Goal: Task Accomplishment & Management: Manage account settings

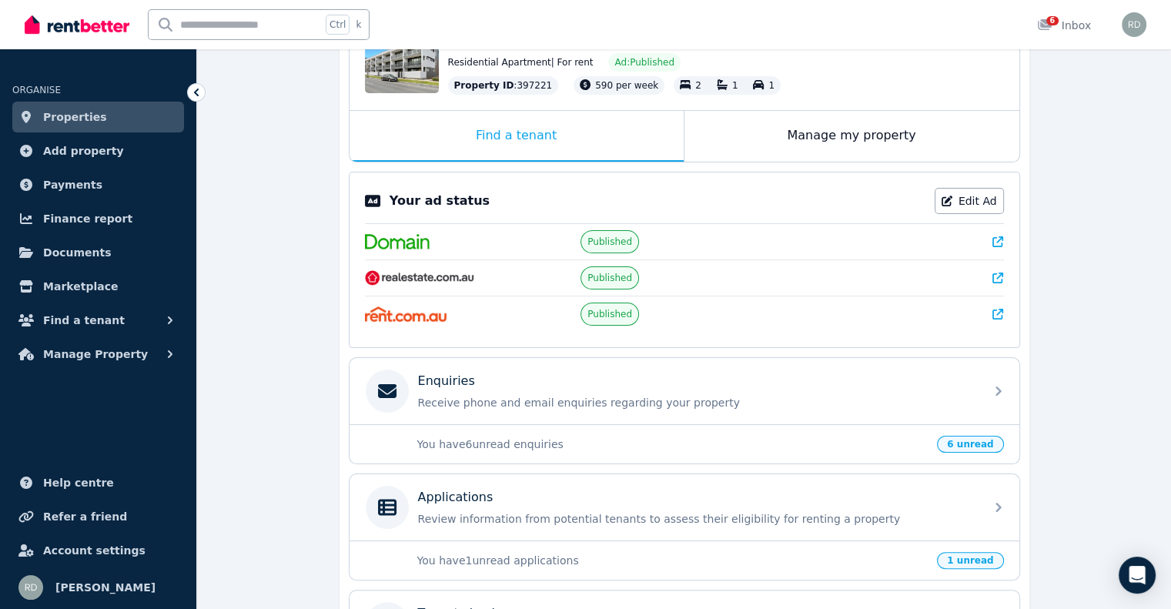
scroll to position [231, 0]
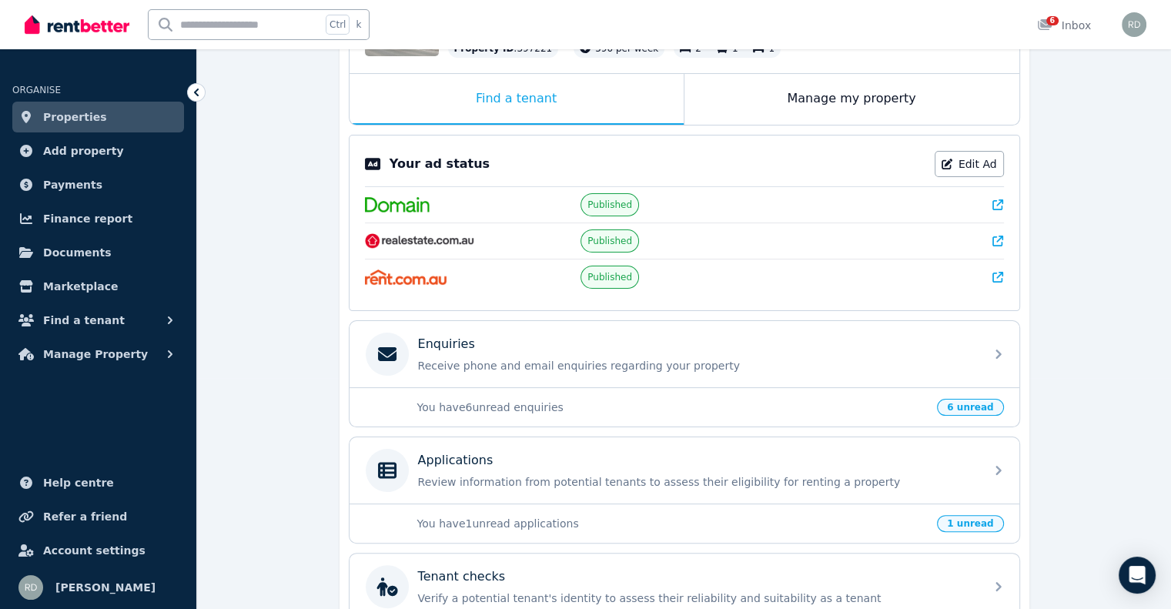
click at [486, 406] on p "You have 6 unread enquiries" at bounding box center [672, 406] width 511 height 15
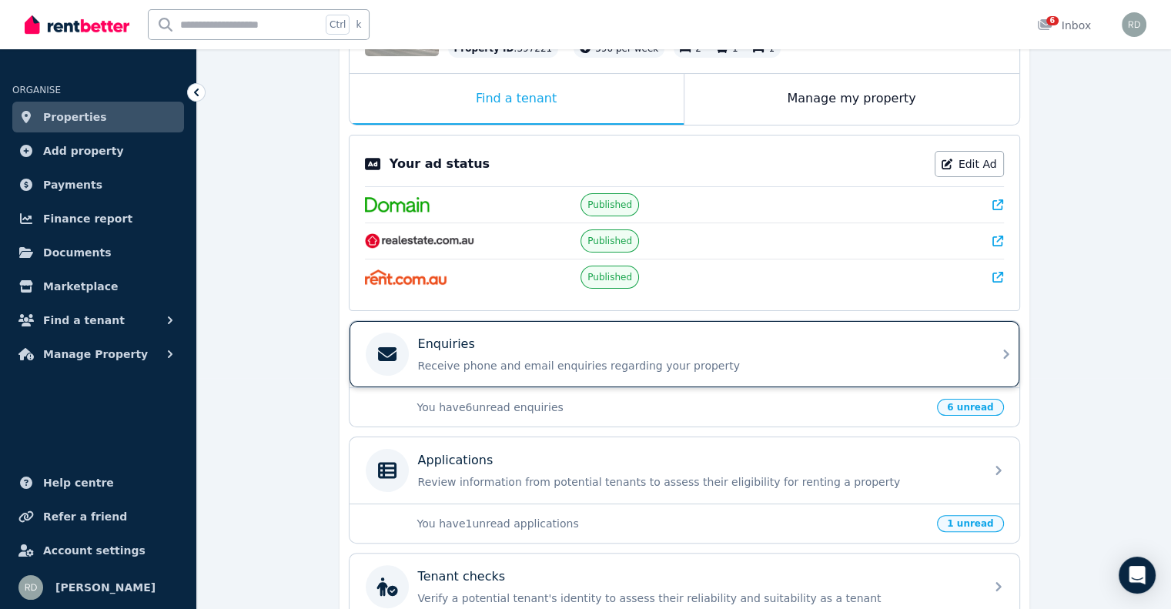
click at [486, 358] on p "Receive phone and email enquiries regarding your property" at bounding box center [696, 365] width 557 height 15
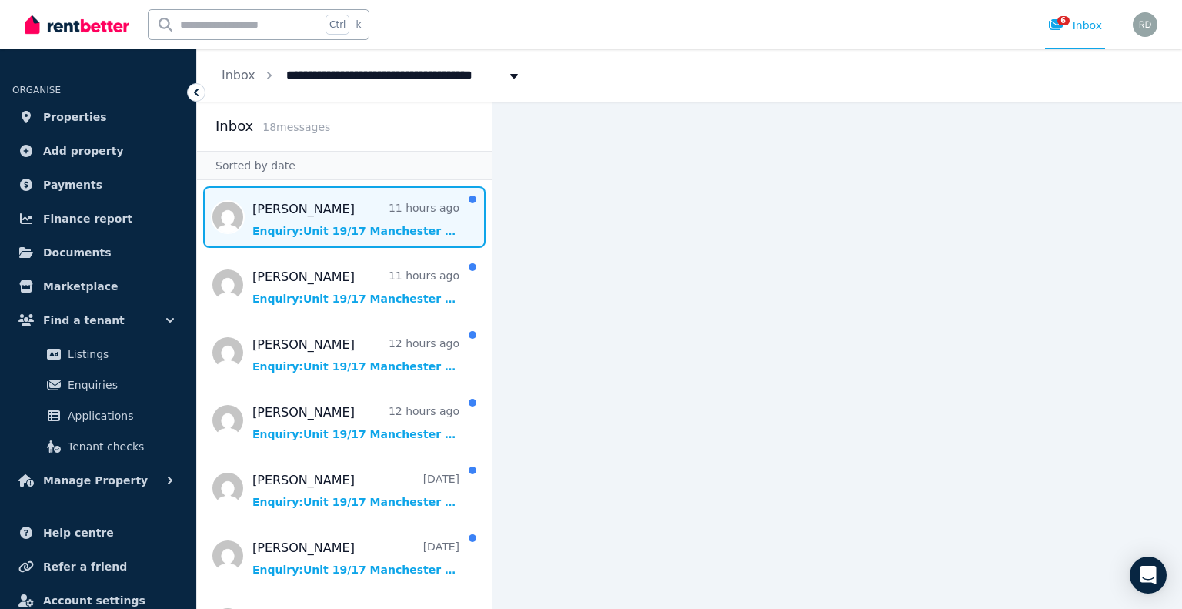
click at [311, 212] on span "Message list" at bounding box center [344, 217] width 295 height 62
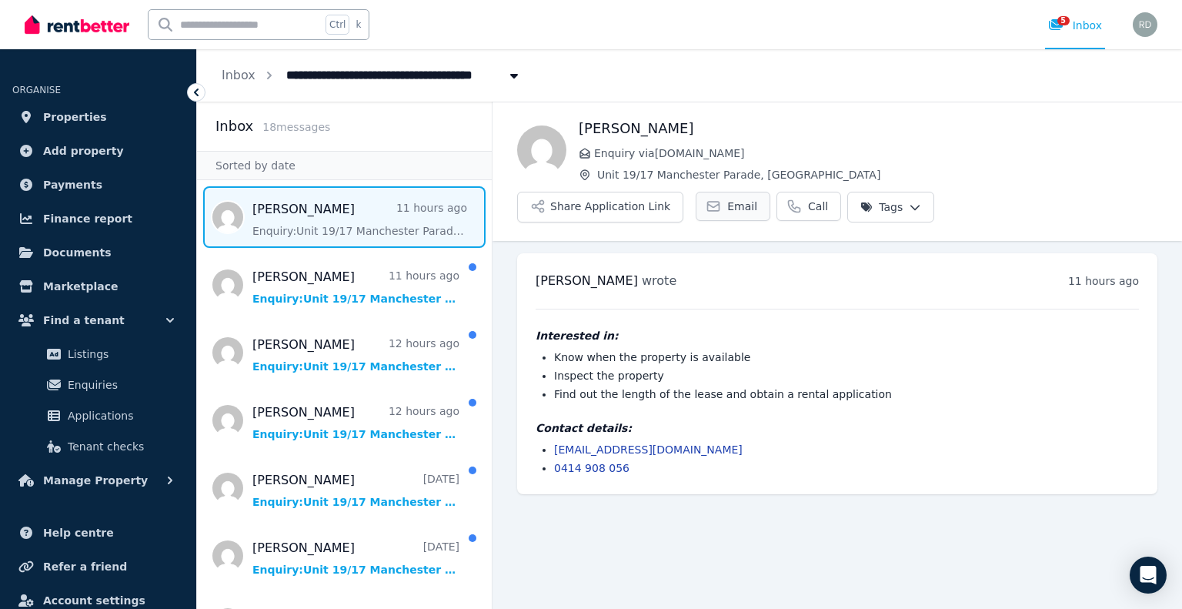
click at [733, 205] on span "Email" at bounding box center [742, 206] width 30 height 15
click at [856, 275] on div "[PERSON_NAME] wrote 11 hours ago 11:23 pm [DATE][DATE]" at bounding box center [837, 281] width 603 height 18
drag, startPoint x: 708, startPoint y: 451, endPoint x: 559, endPoint y: 449, distance: 149.3
click at [557, 450] on li "[EMAIL_ADDRESS][DOMAIN_NAME]" at bounding box center [846, 449] width 585 height 15
copy link "[EMAIL_ADDRESS][DOMAIN_NAME]"
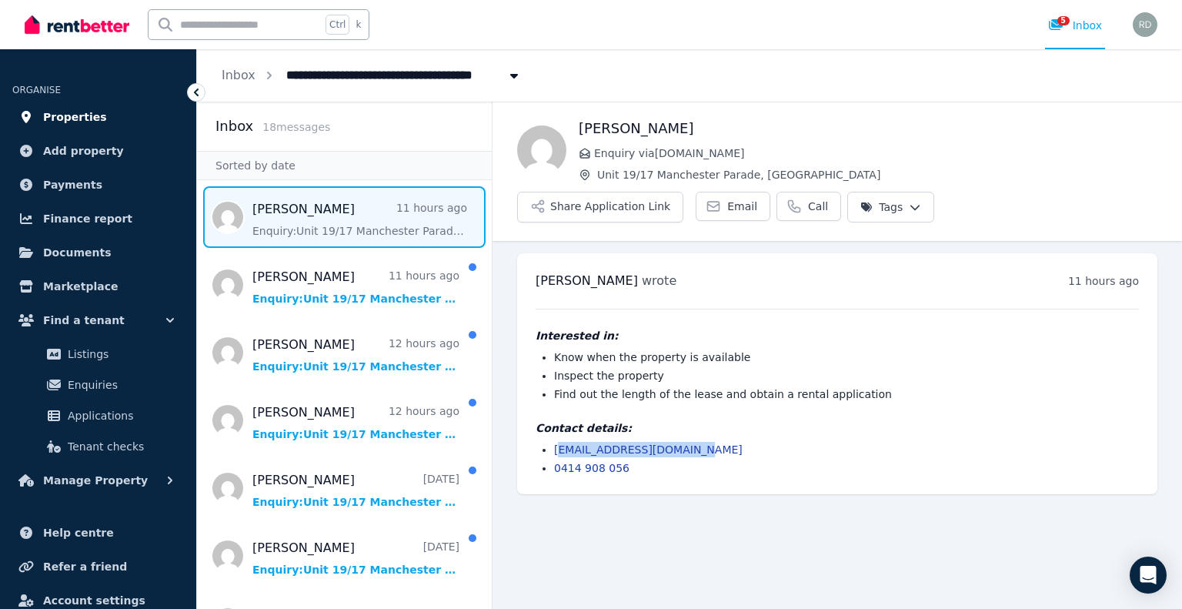
click at [87, 121] on span "Properties" at bounding box center [75, 117] width 64 height 18
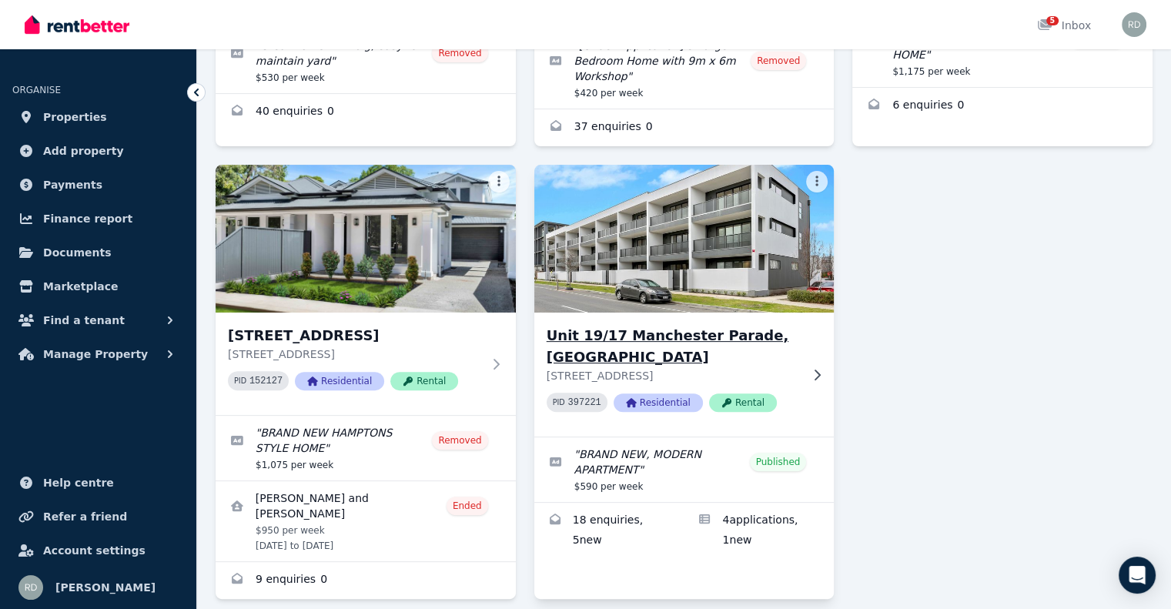
scroll to position [436, 0]
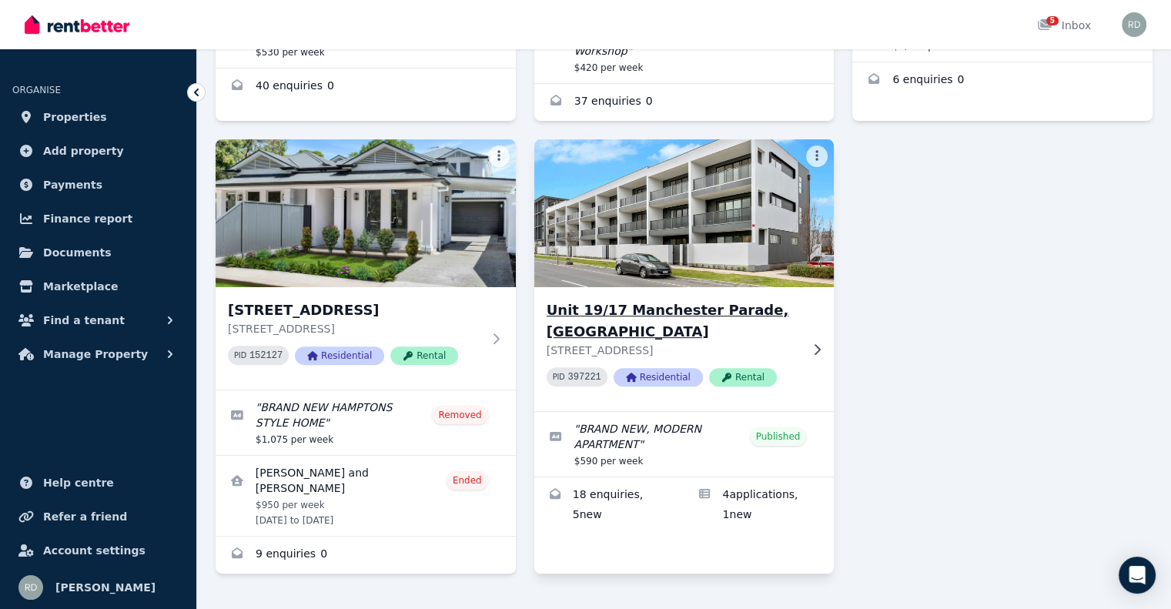
click at [671, 299] on h3 "Unit 19/17 Manchester Parade, [GEOGRAPHIC_DATA]" at bounding box center [673, 320] width 254 height 43
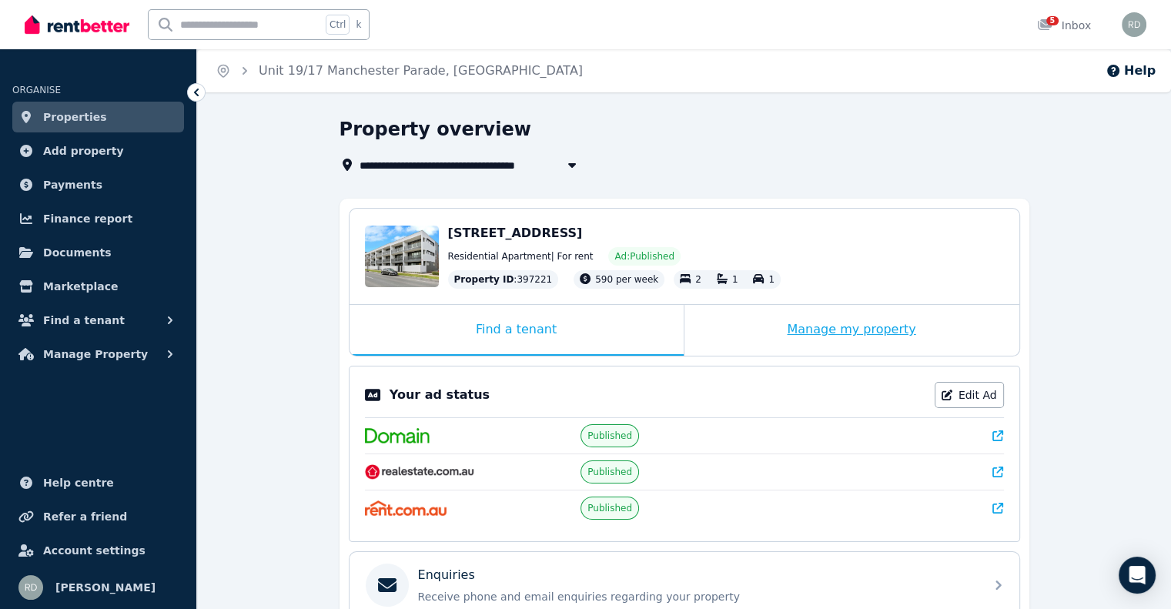
click at [828, 332] on div "Manage my property" at bounding box center [851, 330] width 335 height 51
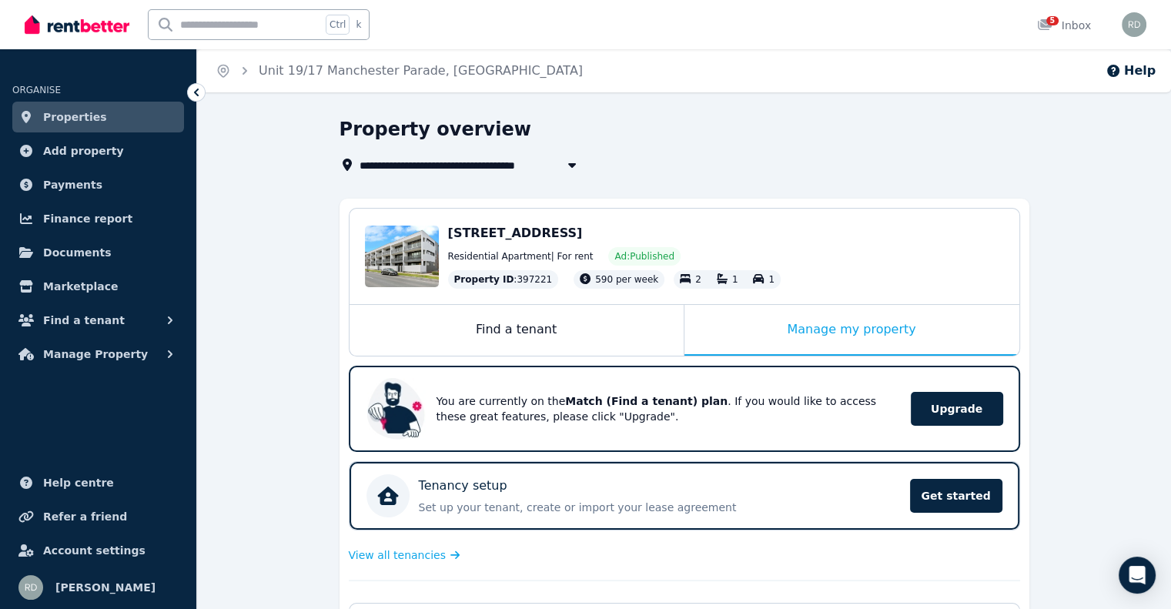
click at [533, 236] on span "[STREET_ADDRESS]" at bounding box center [515, 233] width 135 height 15
click at [139, 113] on link "Properties" at bounding box center [98, 117] width 172 height 31
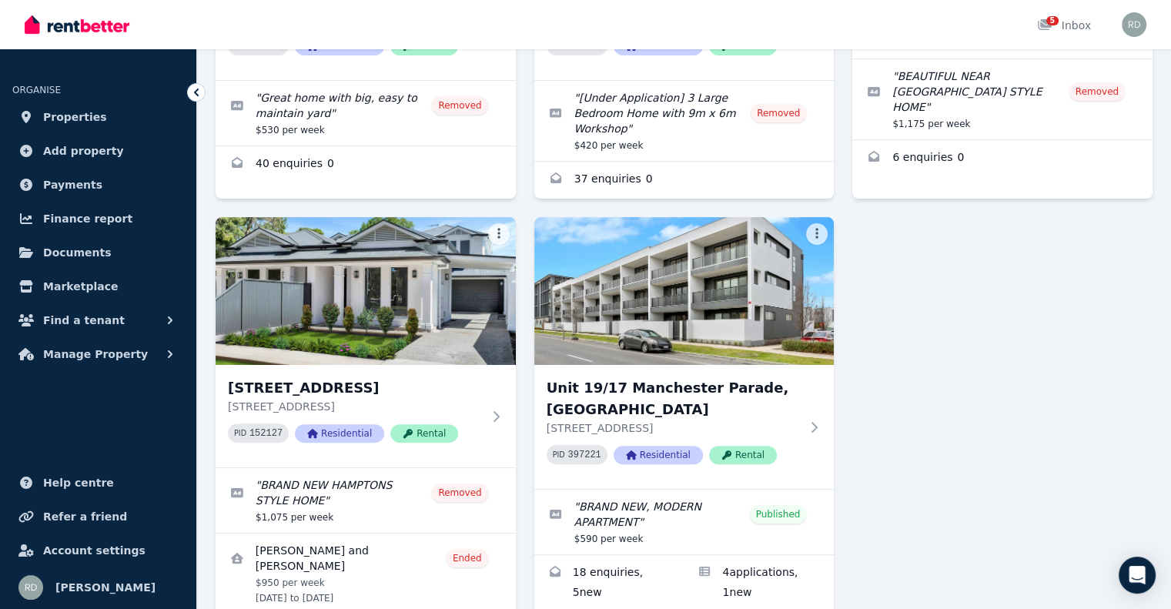
scroll to position [385, 0]
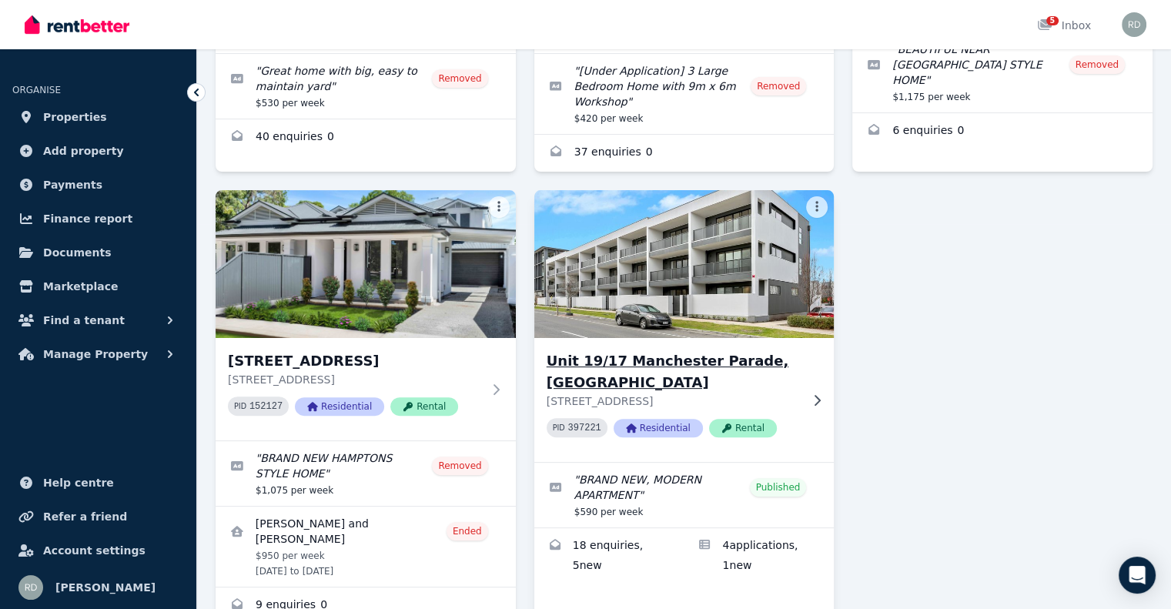
click at [683, 296] on img at bounding box center [683, 263] width 315 height 155
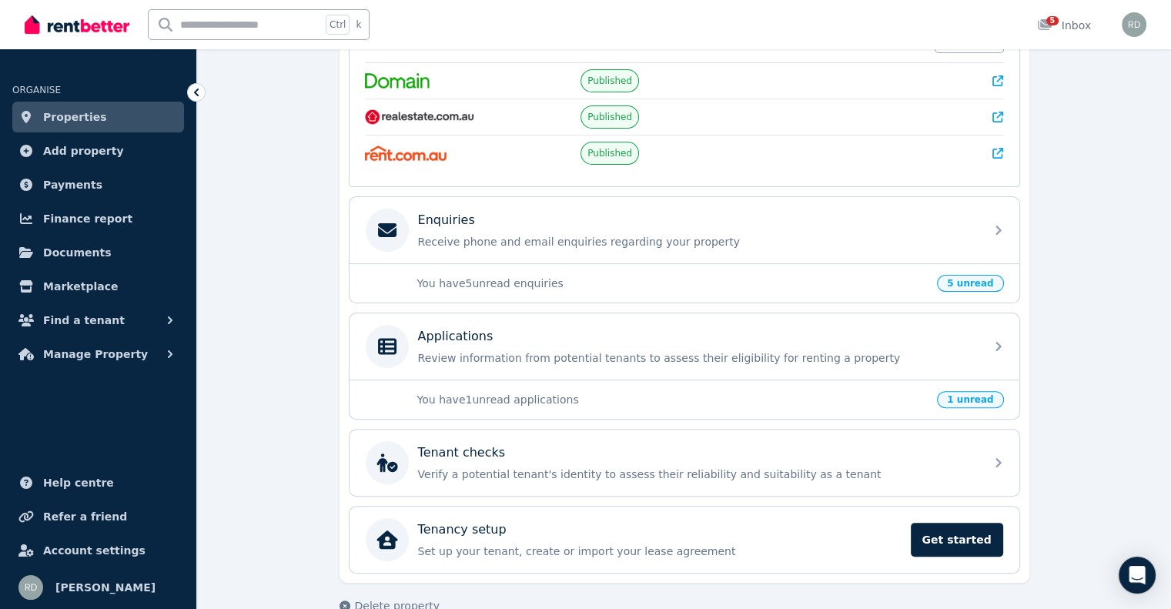
scroll to position [381, 0]
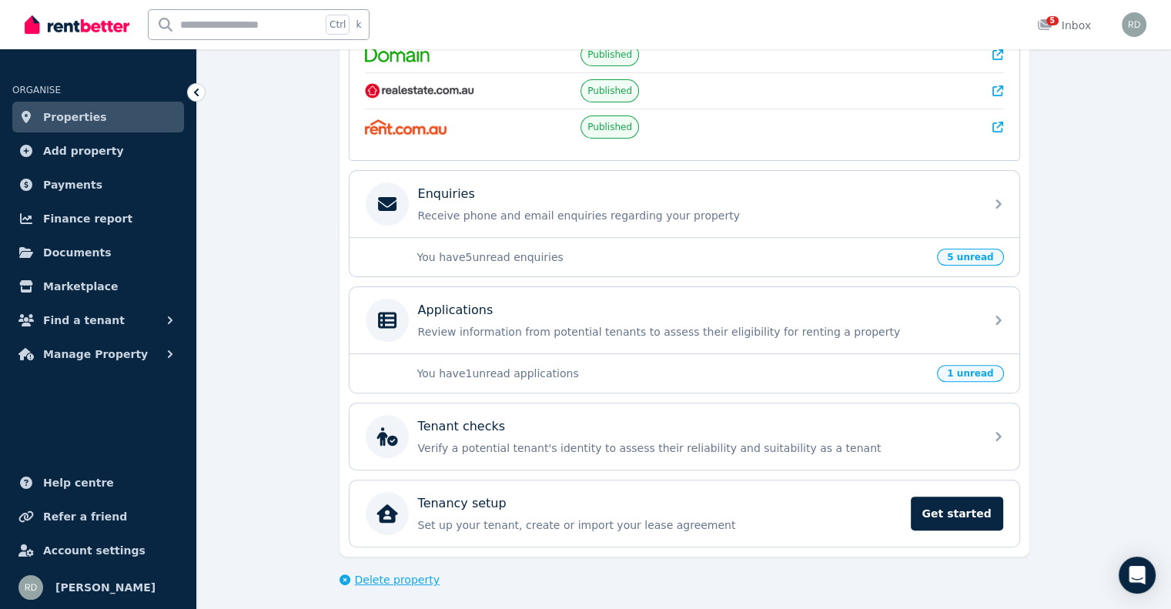
click at [400, 573] on span "Delete property" at bounding box center [397, 579] width 85 height 15
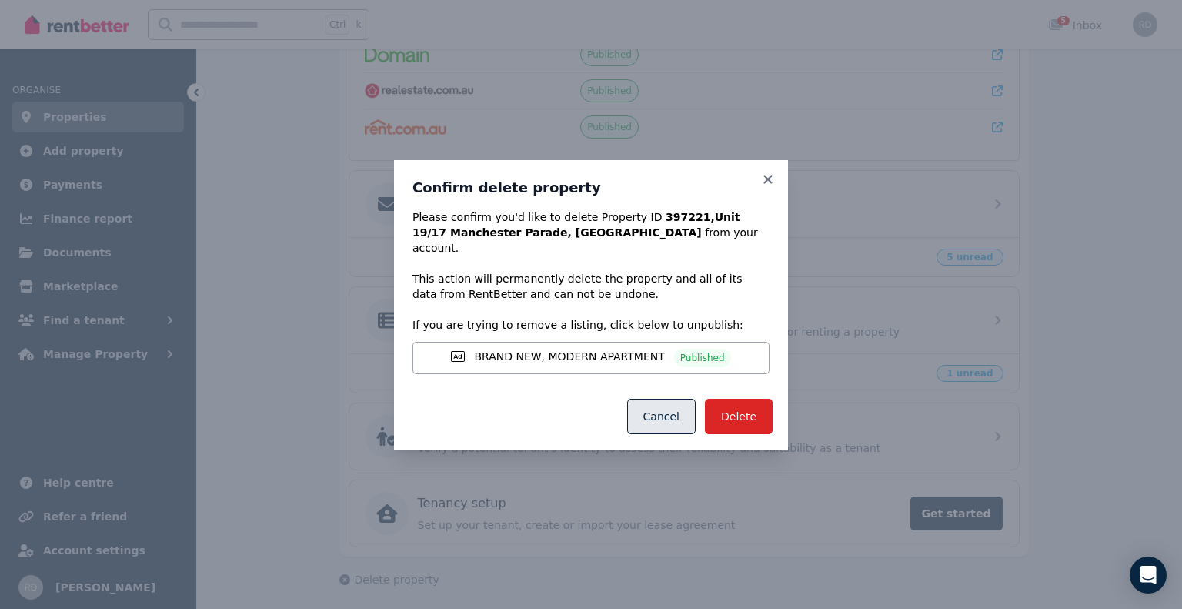
click at [659, 409] on button "Cancel" at bounding box center [661, 416] width 68 height 35
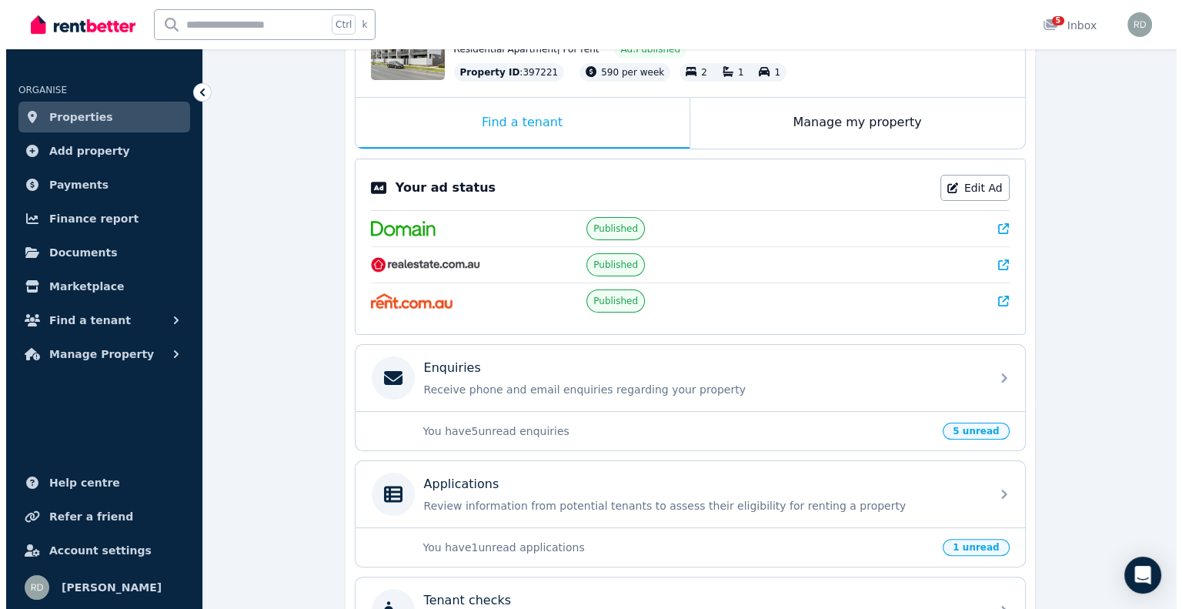
scroll to position [0, 0]
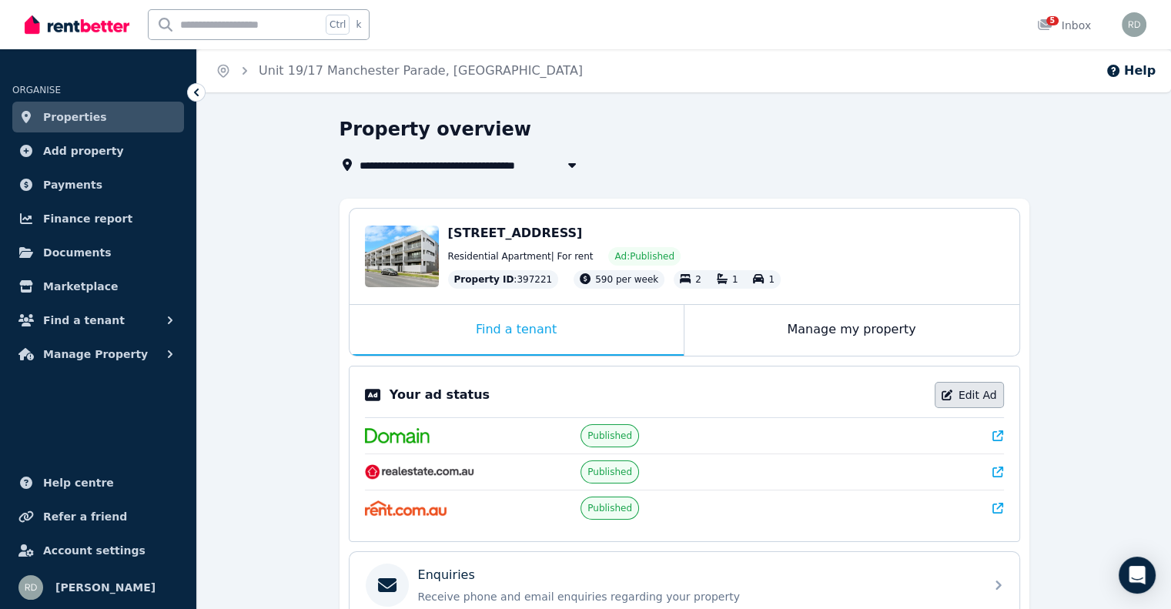
click at [981, 396] on link "Edit Ad" at bounding box center [968, 395] width 69 height 26
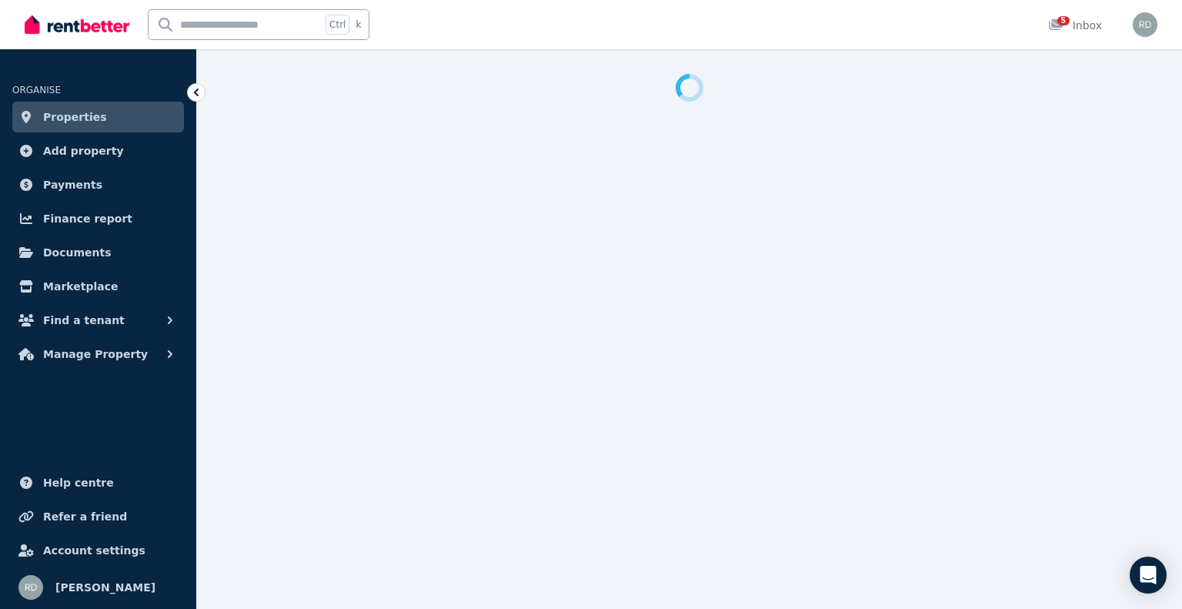
select select "**********"
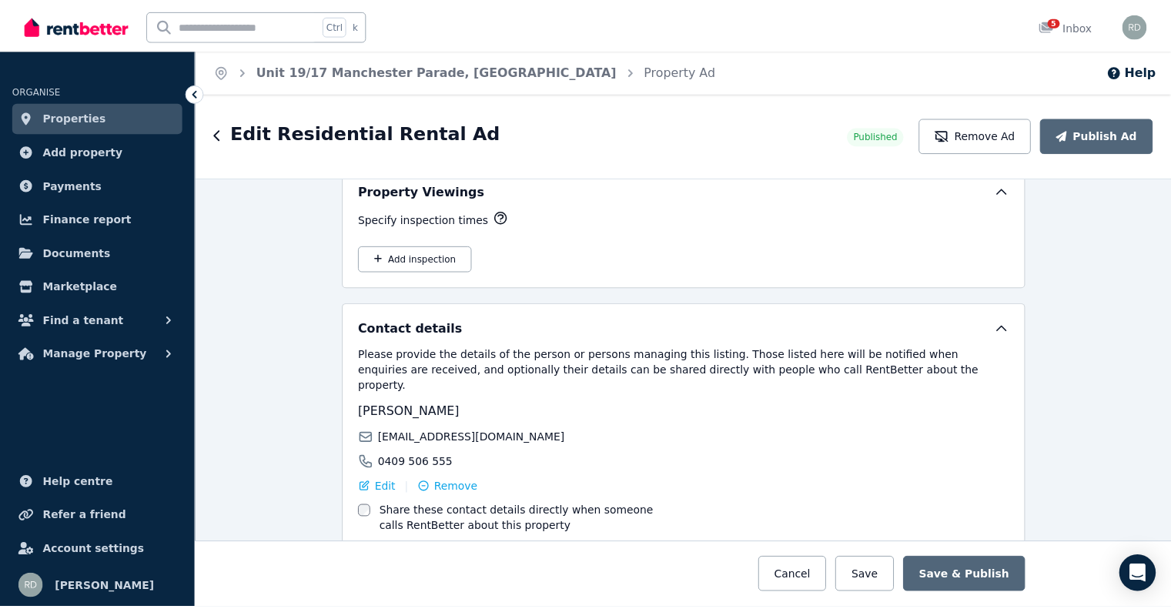
scroll to position [2440, 0]
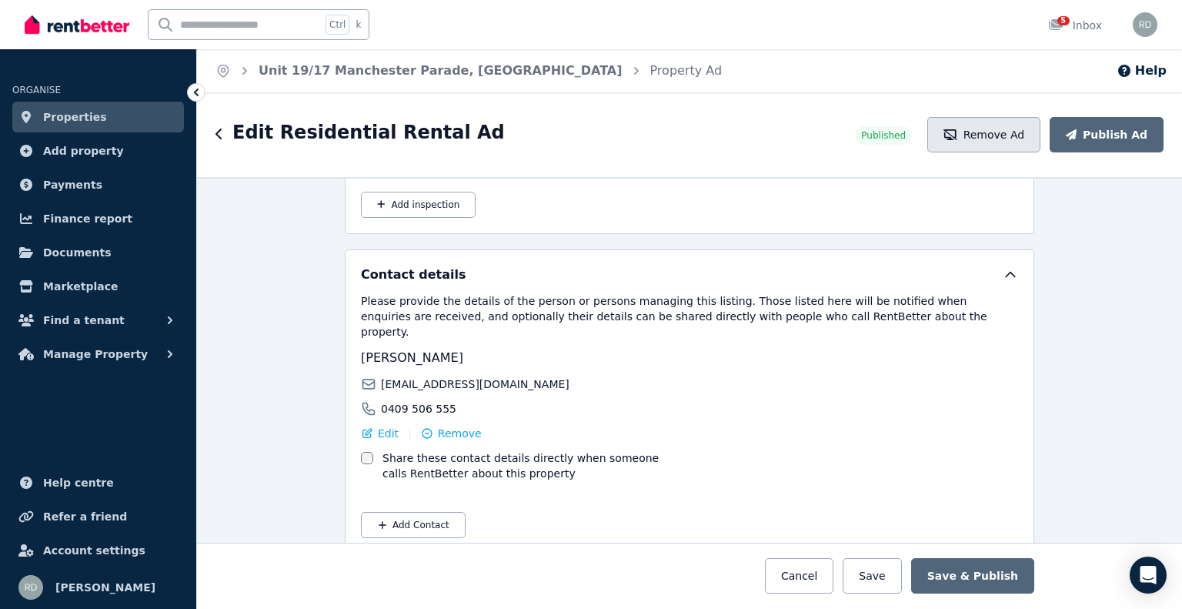
click at [991, 133] on button "Remove Ad" at bounding box center [983, 134] width 113 height 35
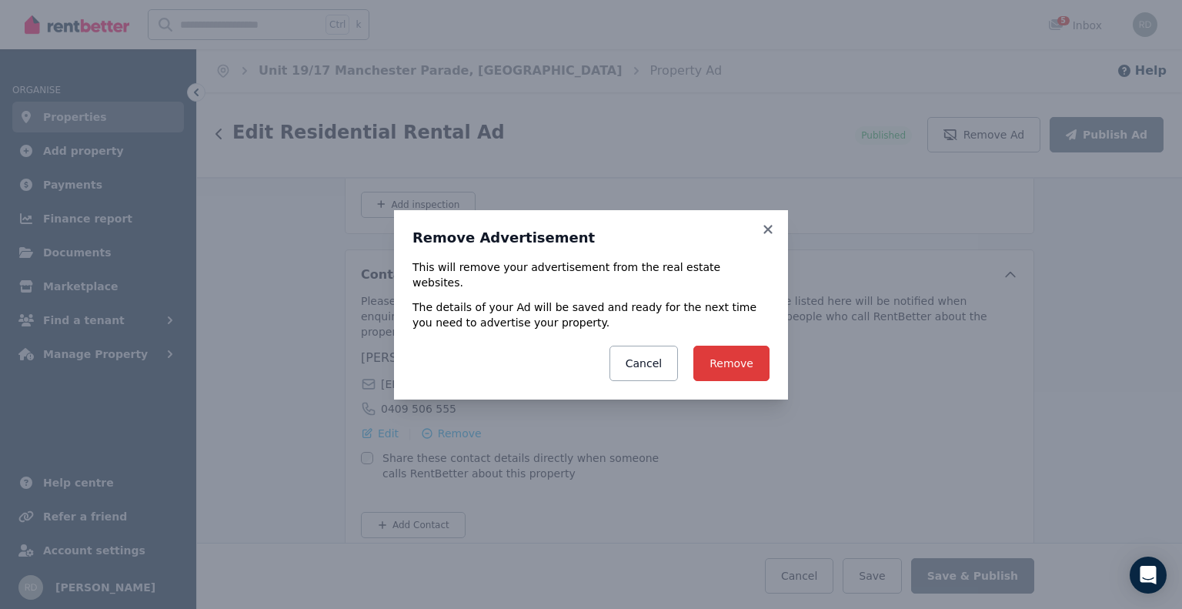
click at [734, 350] on button "Remove" at bounding box center [731, 363] width 76 height 35
